Goal: Task Accomplishment & Management: Use online tool/utility

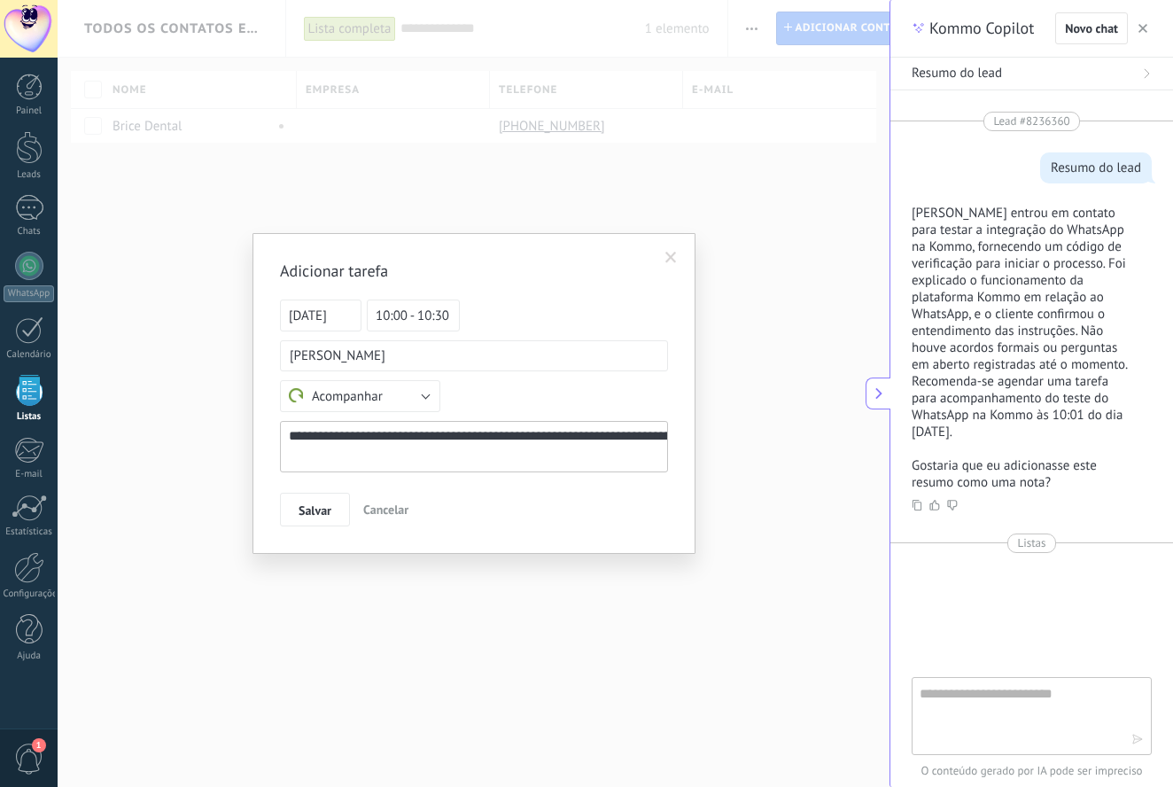
click at [520, 432] on textarea at bounding box center [474, 446] width 388 height 51
type textarea "*"
click at [391, 517] on button "Cancelar" at bounding box center [385, 510] width 59 height 34
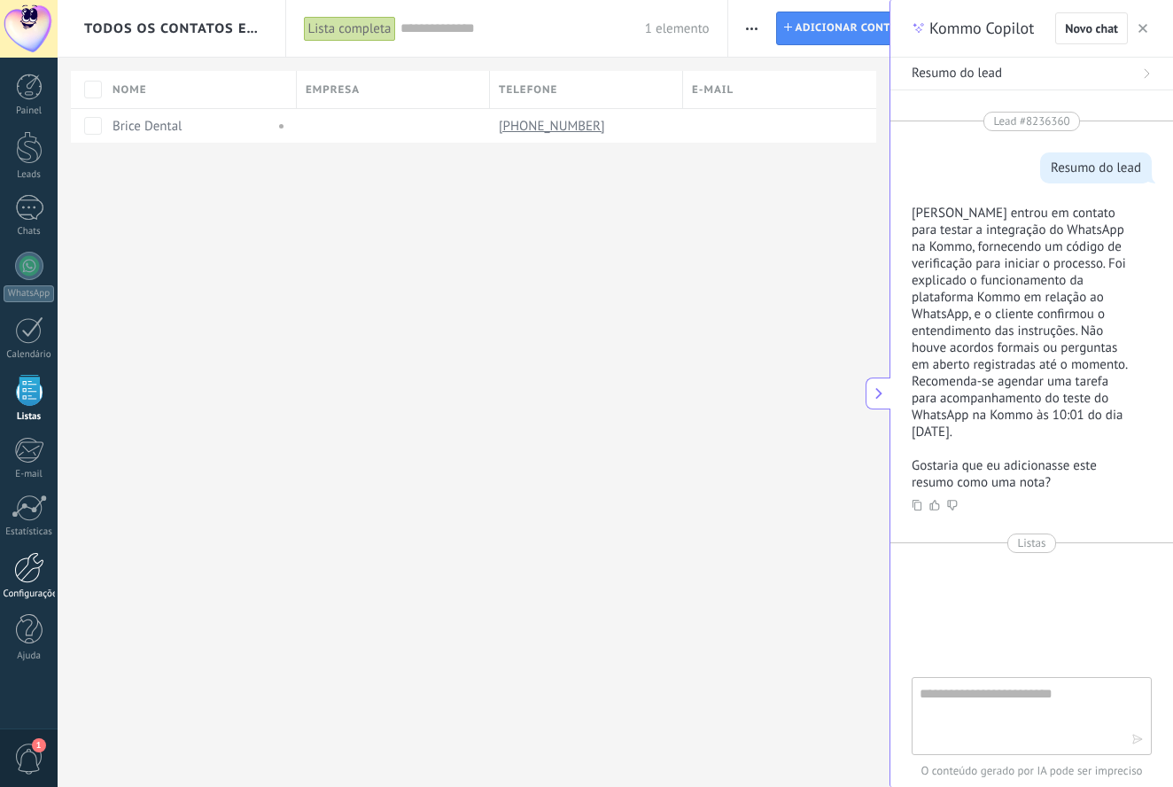
click at [35, 585] on link "Configurações" at bounding box center [29, 576] width 58 height 48
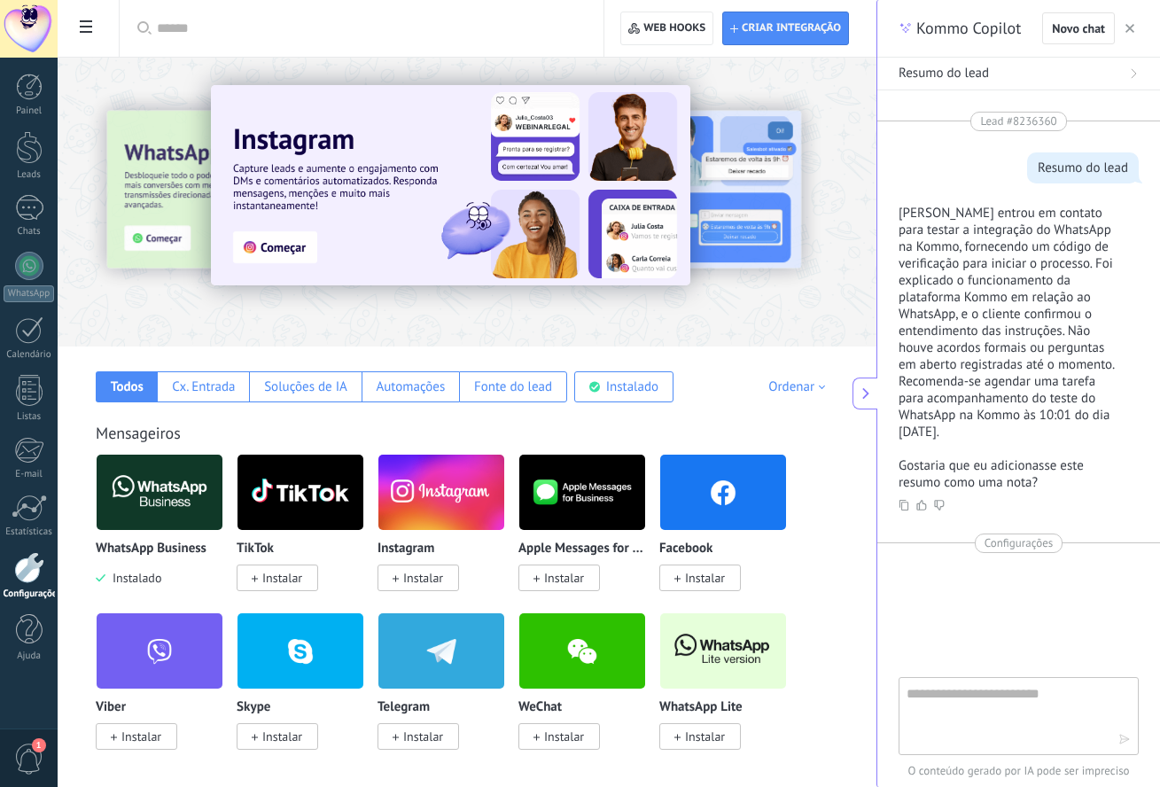
click at [15, 558] on div at bounding box center [29, 567] width 30 height 31
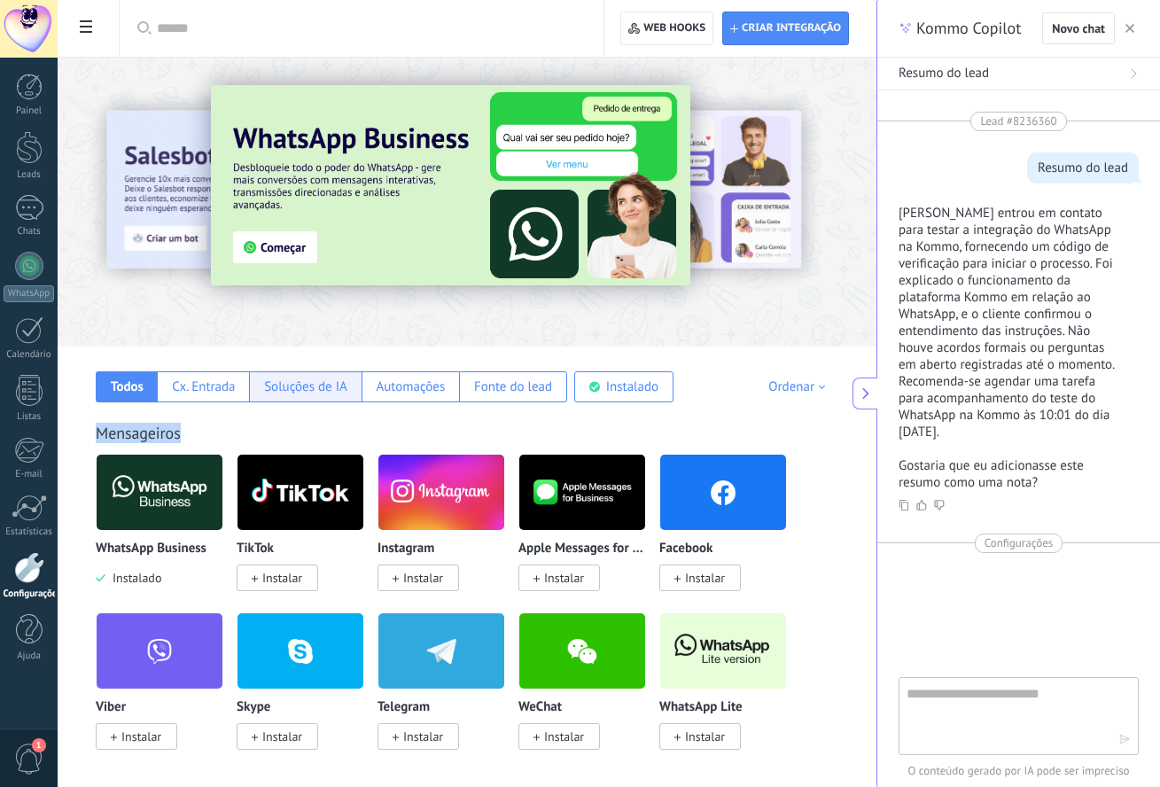
click at [316, 395] on div "Soluções de IA" at bounding box center [305, 386] width 112 height 31
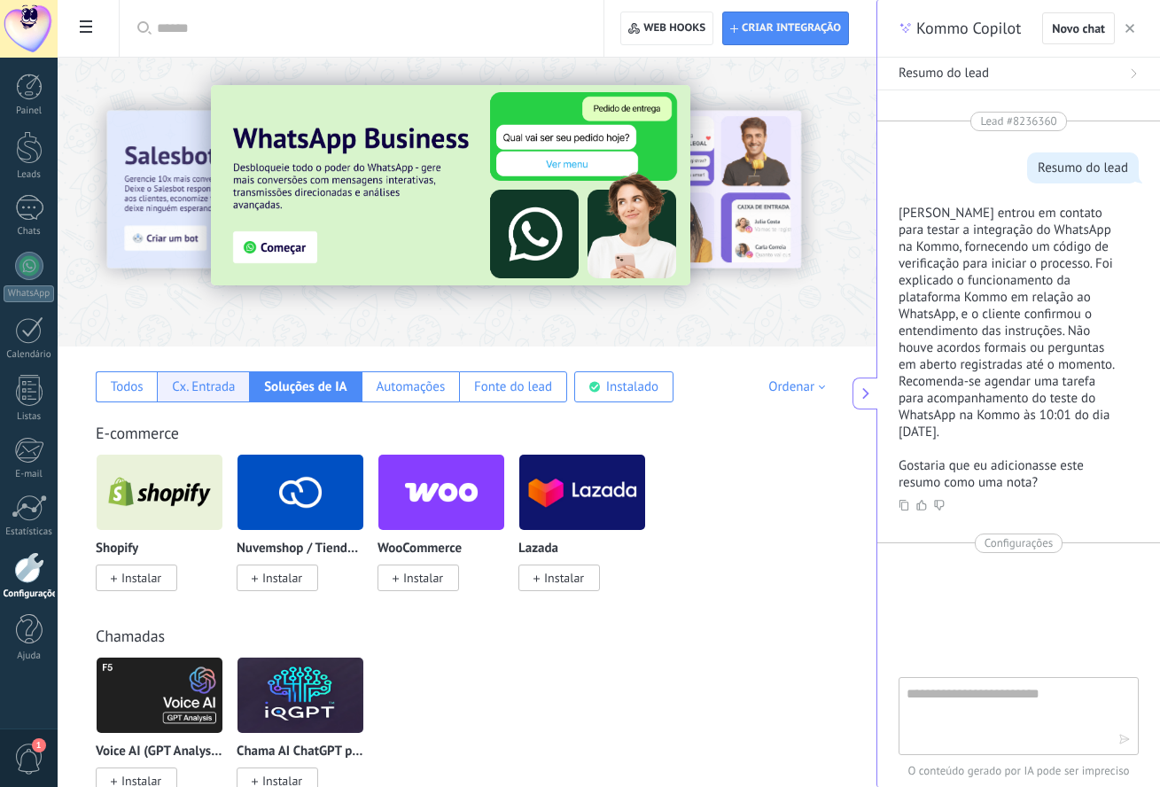
click at [175, 382] on div "Cx. Entrada" at bounding box center [203, 386] width 63 height 17
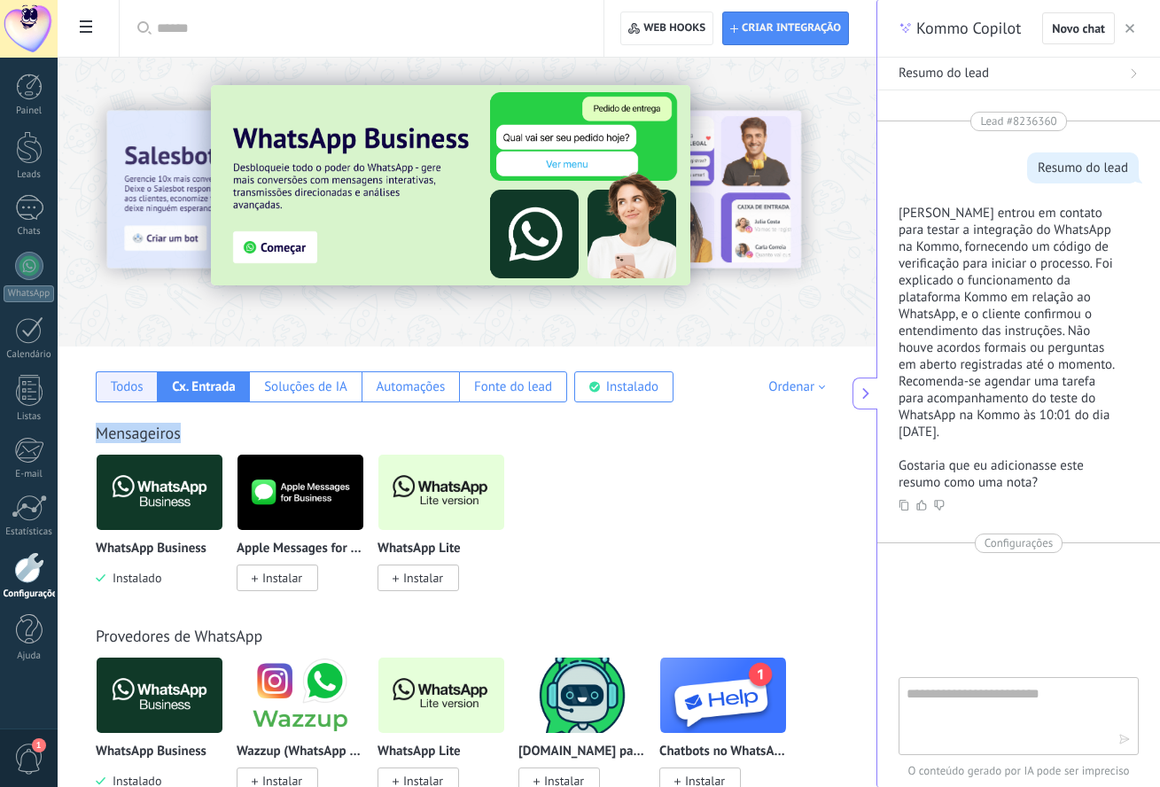
click at [128, 385] on div "Todos" at bounding box center [127, 386] width 33 height 17
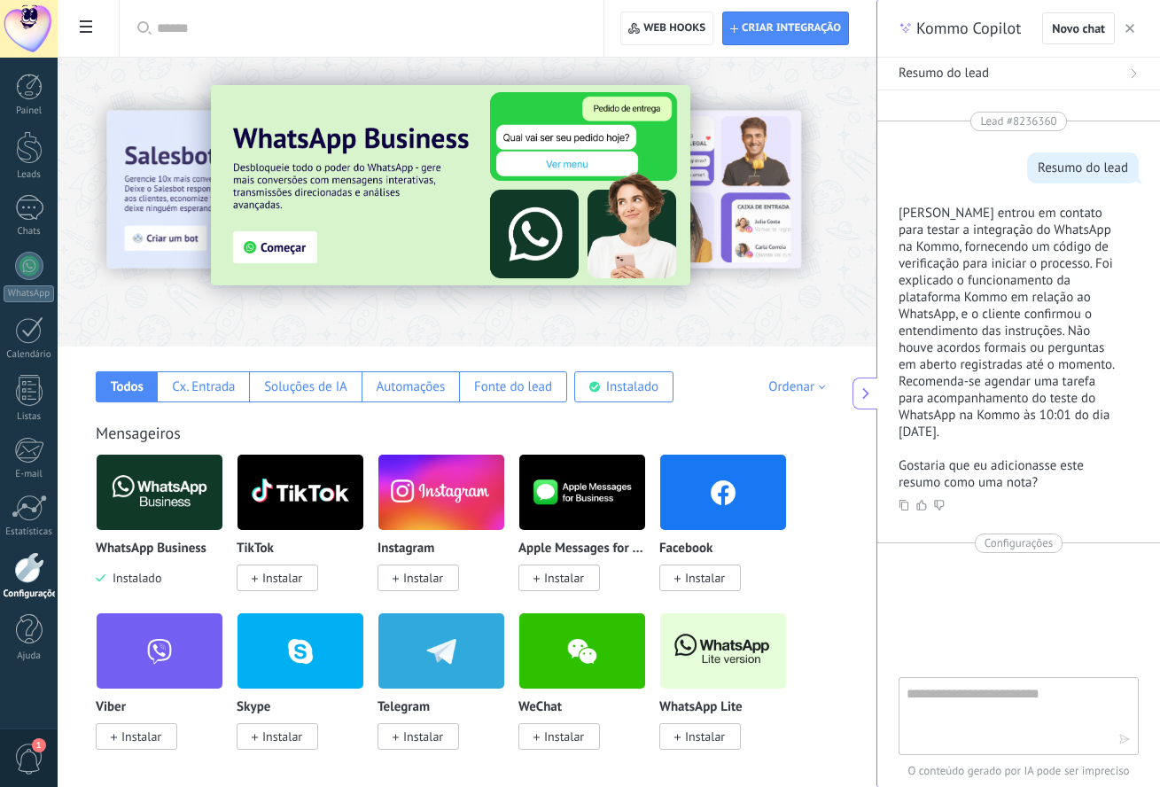
click at [26, 583] on link "Configurações" at bounding box center [29, 576] width 58 height 48
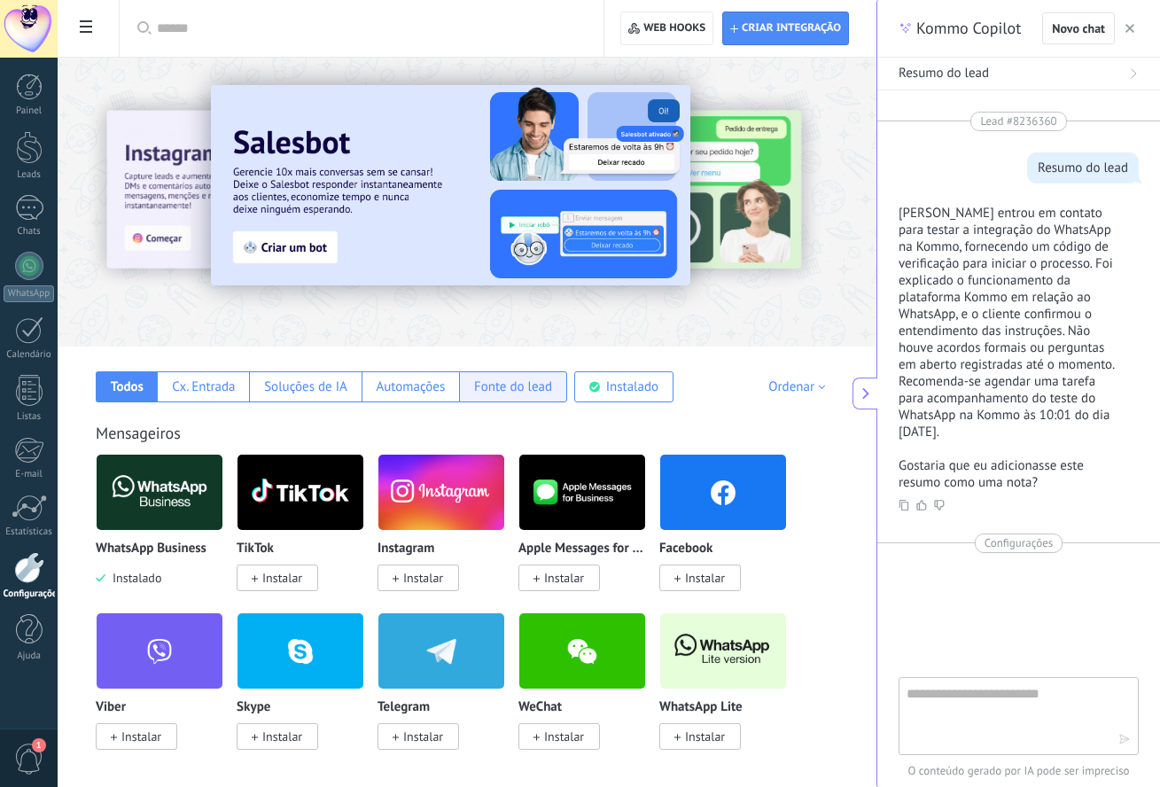
click at [495, 386] on div "Fonte do lead" at bounding box center [513, 386] width 78 height 17
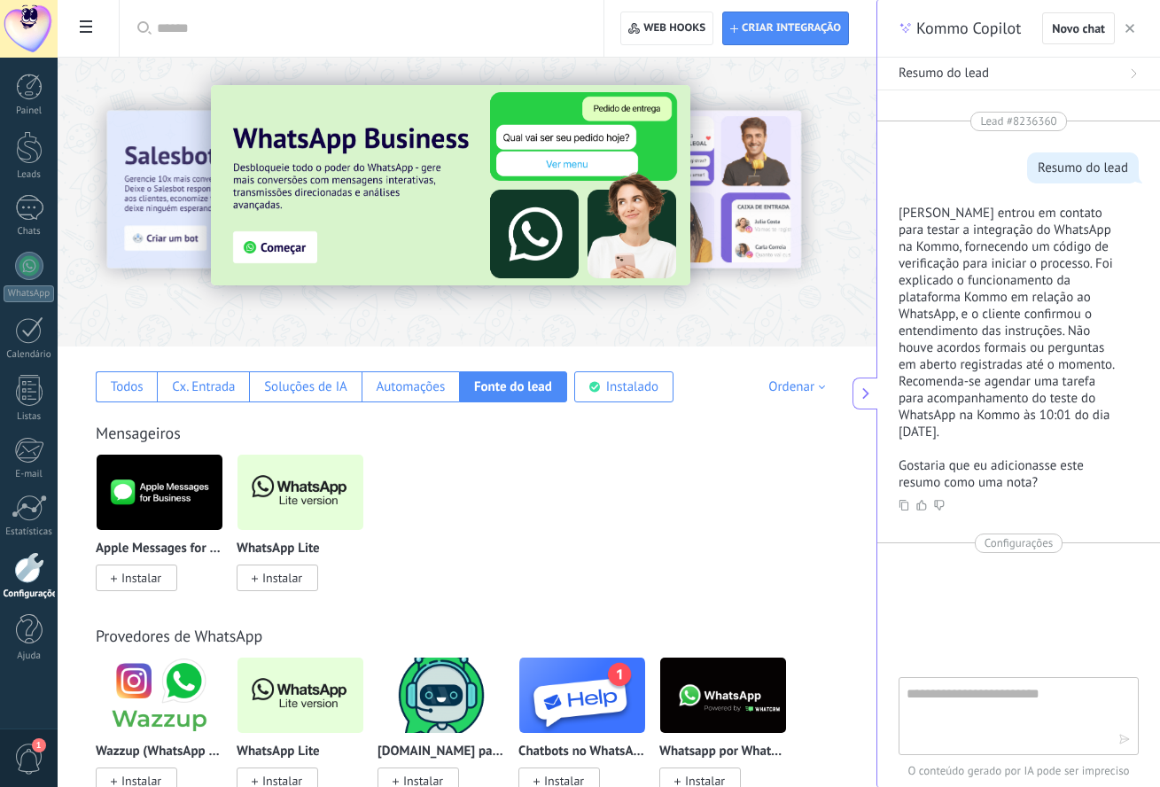
click at [12, 561] on link "Configurações" at bounding box center [29, 576] width 58 height 48
click at [15, 568] on div at bounding box center [29, 567] width 30 height 31
click at [16, 569] on div at bounding box center [29, 567] width 30 height 31
click at [21, 572] on div at bounding box center [29, 567] width 30 height 31
click at [80, 29] on span at bounding box center [86, 29] width 30 height 35
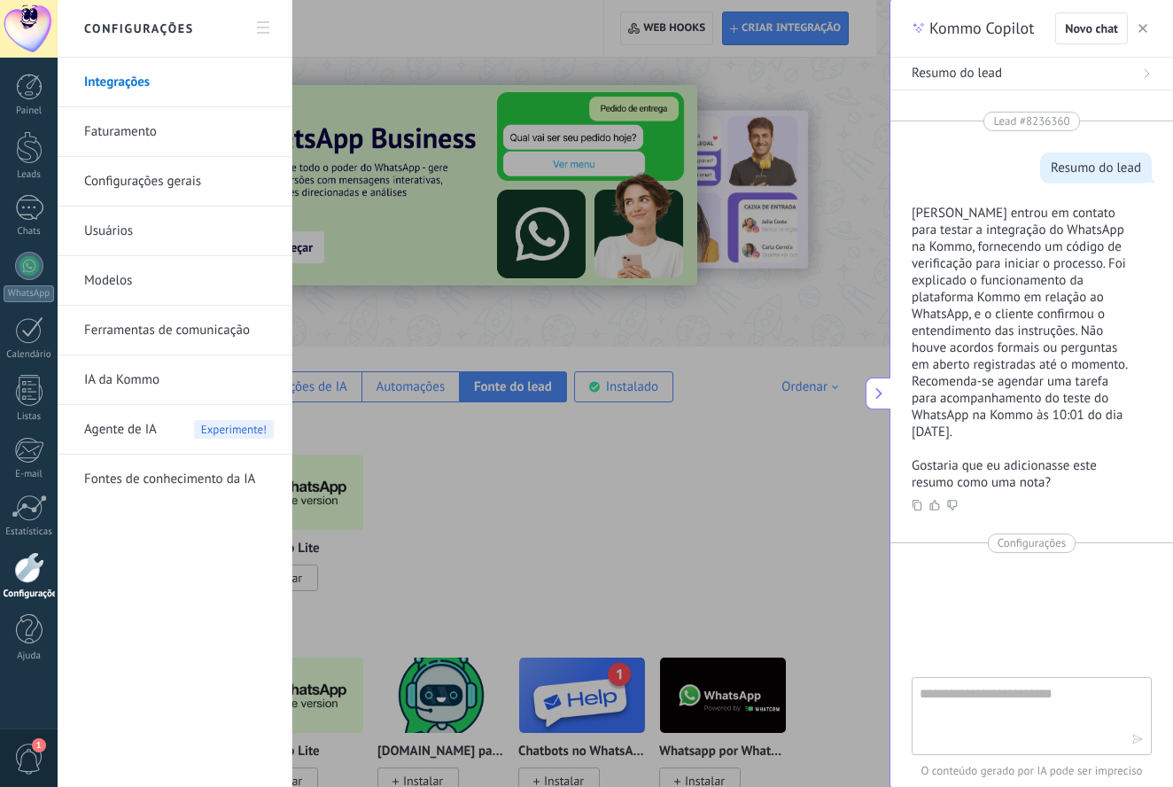
click at [132, 335] on link "Ferramentas de comunicação" at bounding box center [179, 331] width 190 height 50
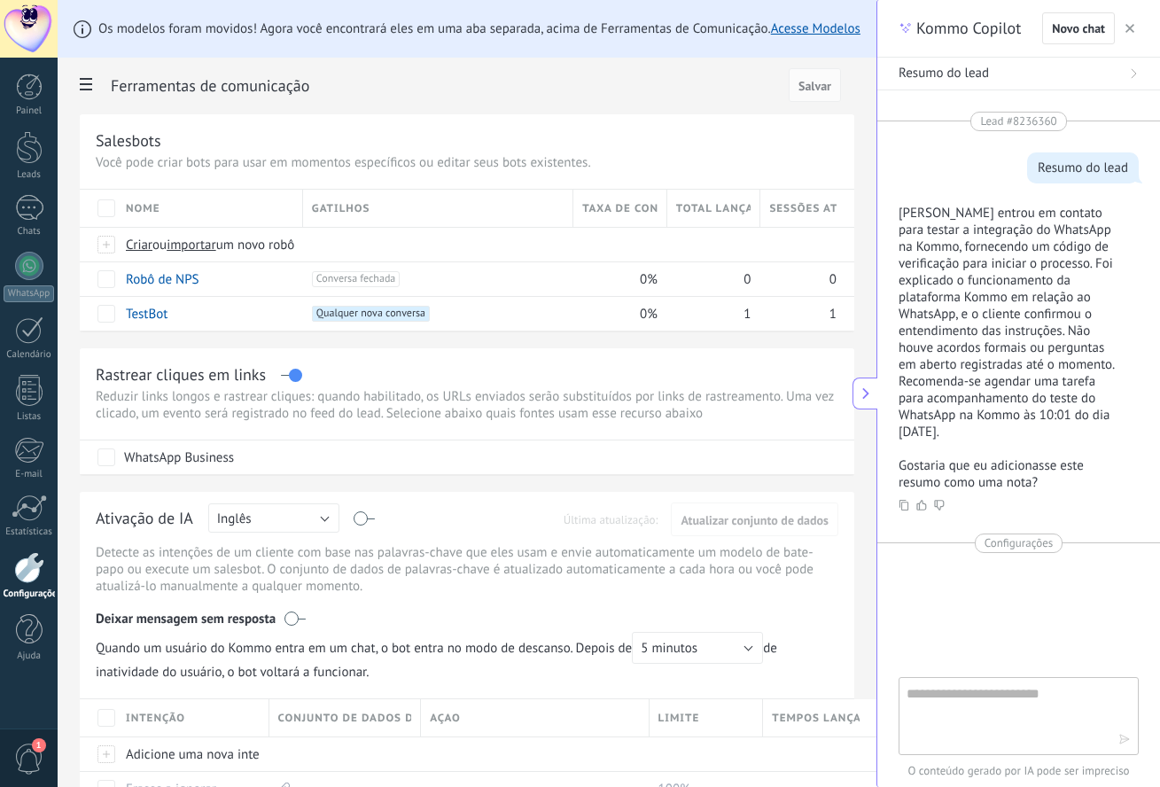
scroll to position [564, 0]
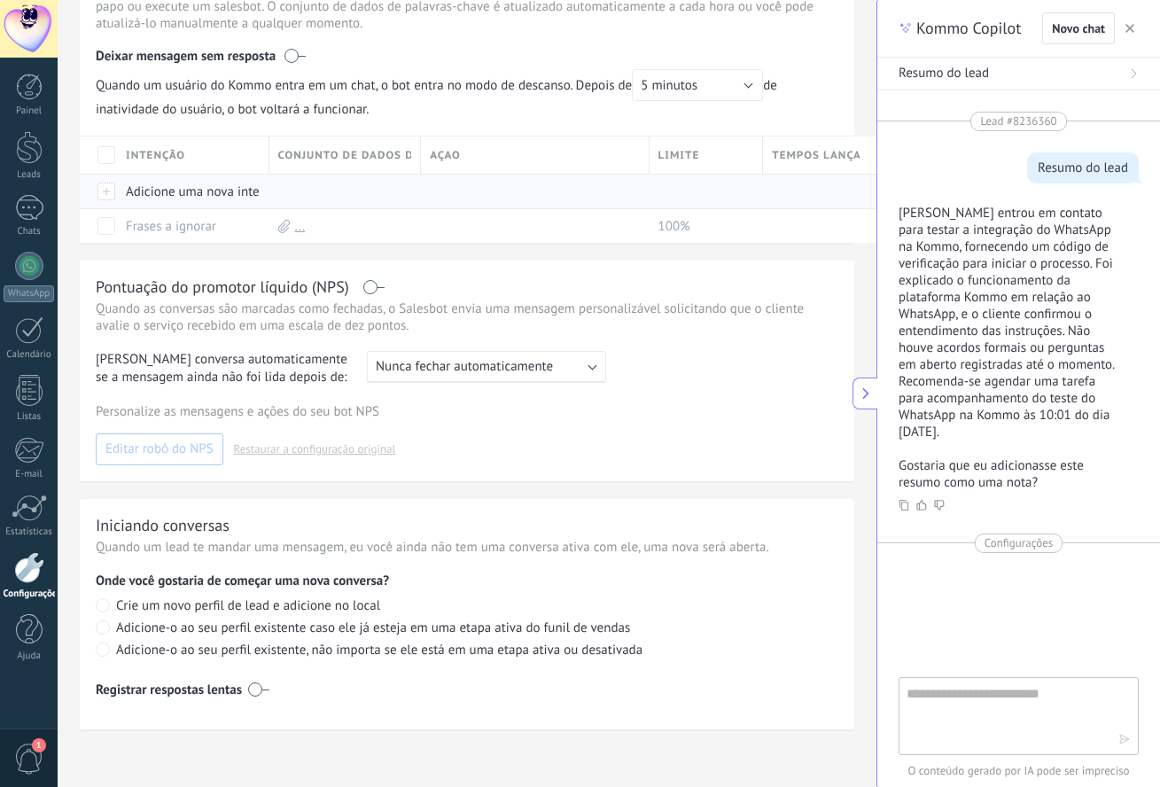
click at [277, 179] on div at bounding box center [341, 192] width 144 height 34
click at [273, 191] on div "Intenção Conjunto de dados de palavras-chave Açao Limite Tempos lançados Adicio…" at bounding box center [467, 189] width 774 height 107
click at [273, 191] on div at bounding box center [341, 192] width 144 height 34
click at [292, 126] on div "Ativação de IA Russo Inglês Espanhol Português Indonésia Turco Inglês Última at…" at bounding box center [467, 86] width 774 height 314
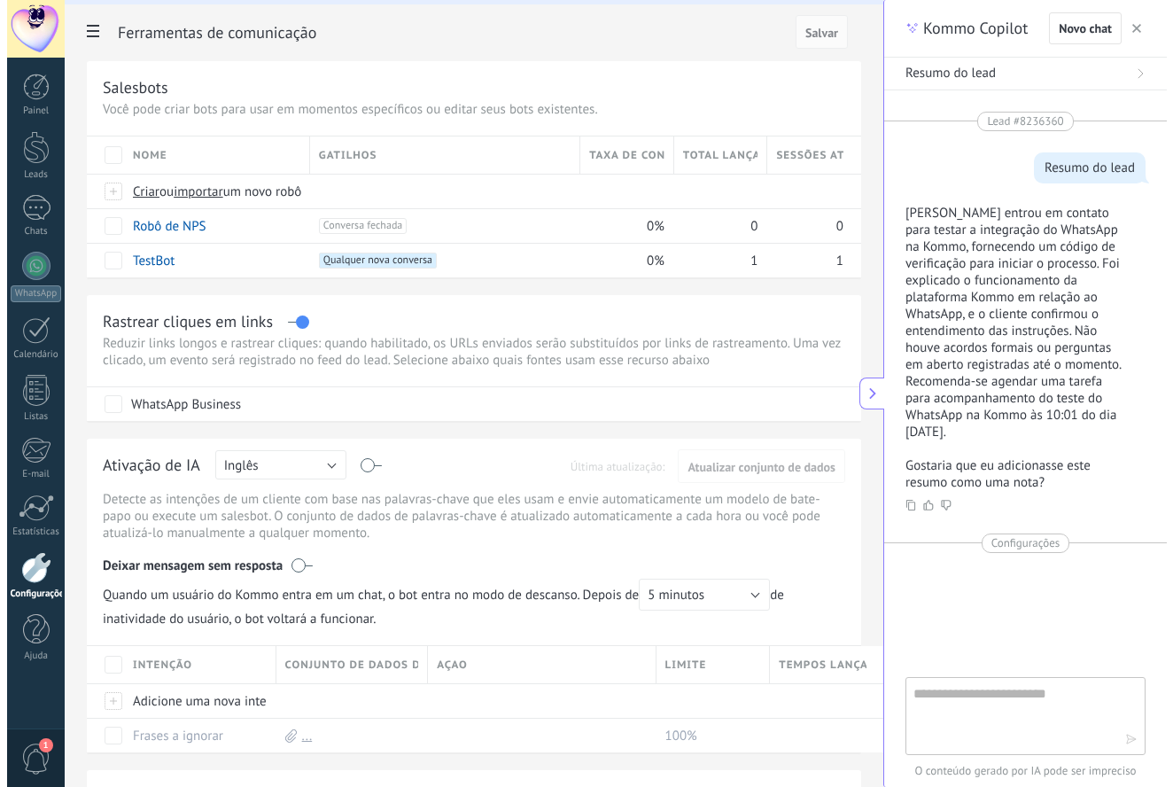
scroll to position [0, 0]
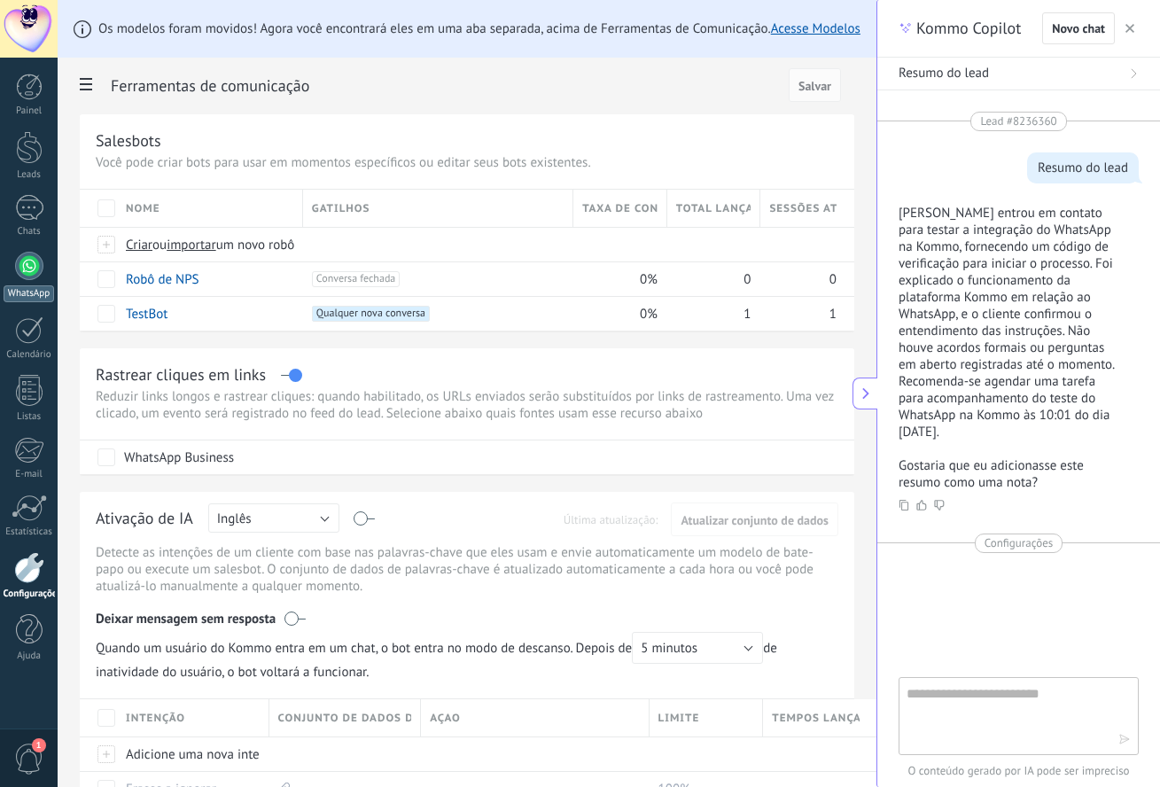
click at [25, 263] on div at bounding box center [29, 266] width 28 height 28
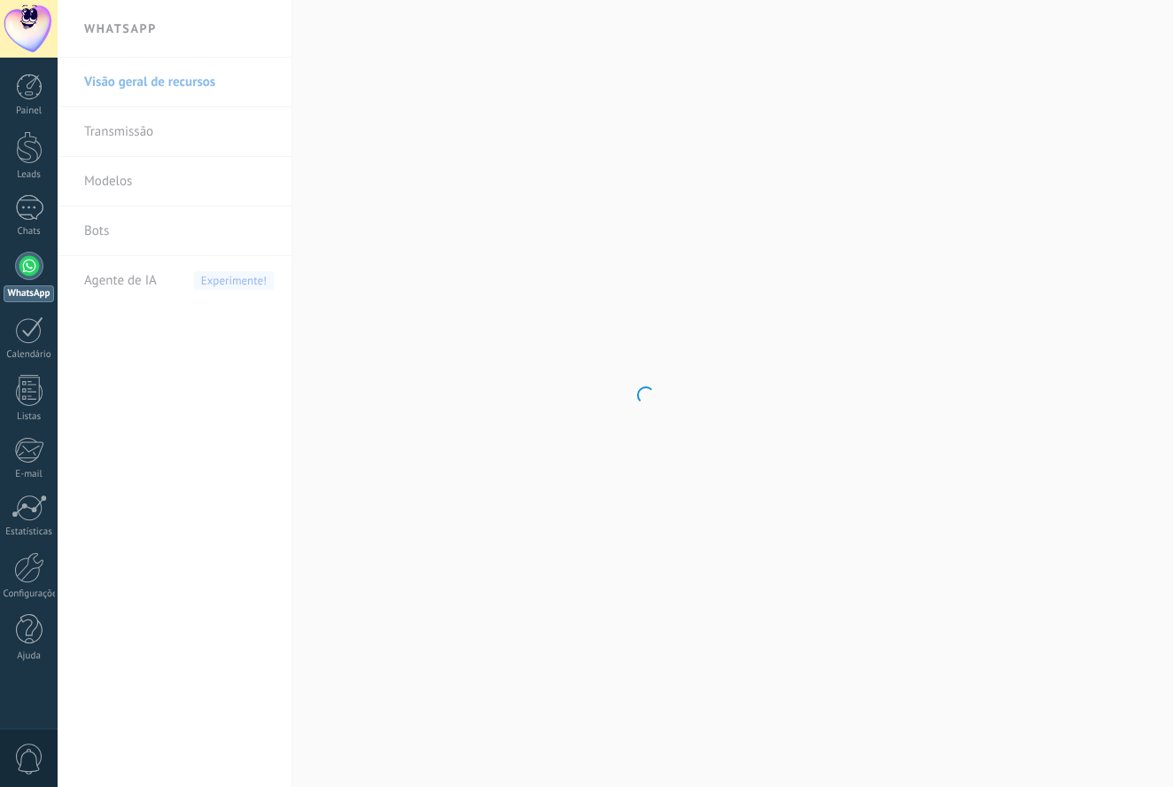
drag, startPoint x: 0, startPoint y: 0, endPoint x: 119, endPoint y: 229, distance: 257.6
click at [119, 229] on body ".abecls-1,.abecls-2{fill-rule:evenodd}.abecls-2{fill:#fff} .abhcls-1{fill:none}…" at bounding box center [586, 393] width 1173 height 787
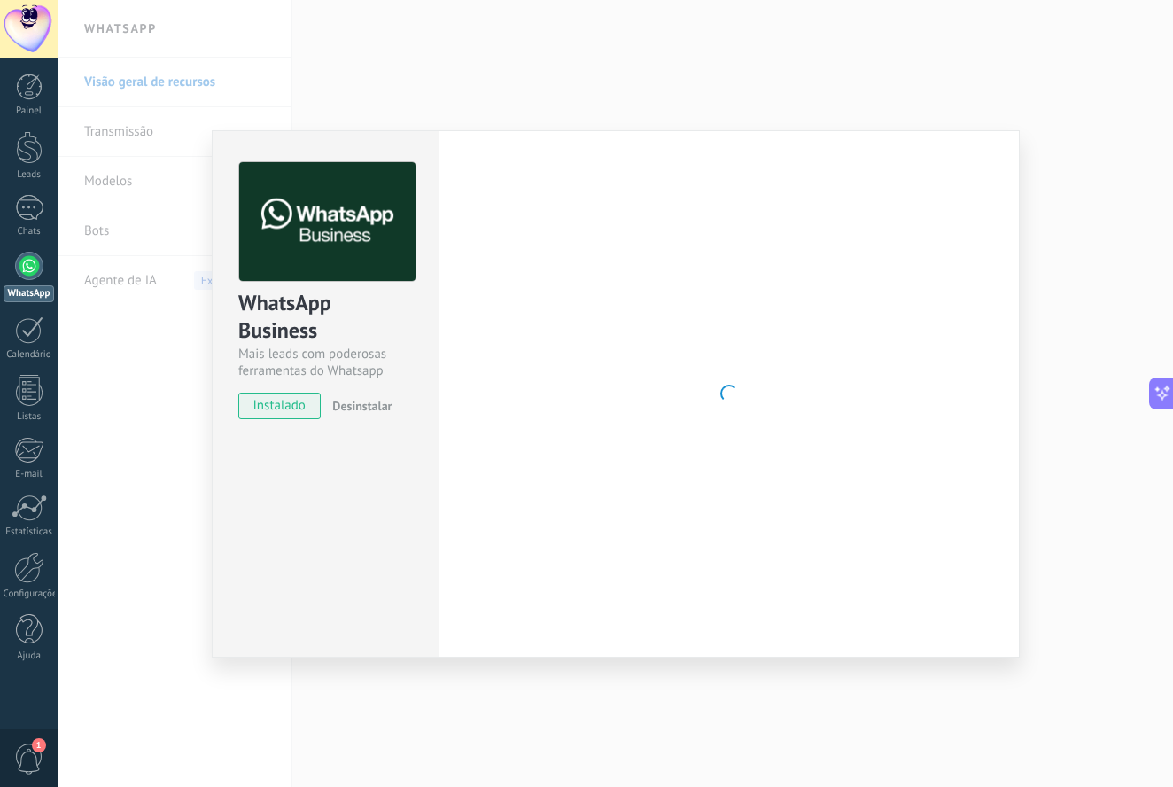
click at [268, 411] on span "instalado" at bounding box center [279, 406] width 81 height 27
